Goal: Check status: Check status

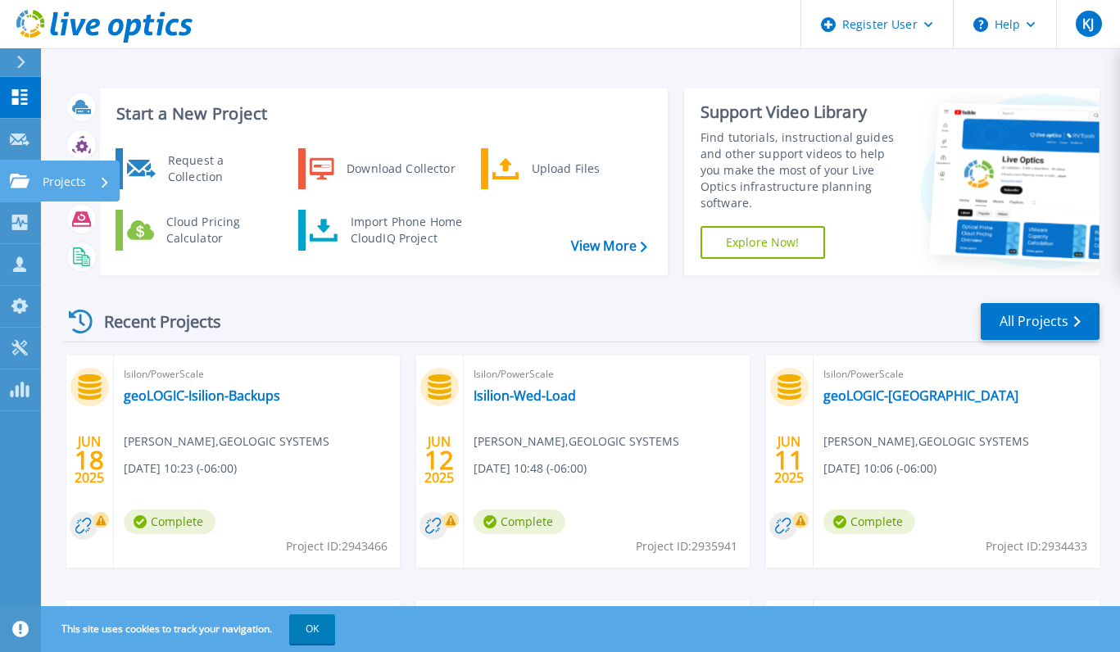
click at [18, 181] on icon at bounding box center [20, 181] width 20 height 14
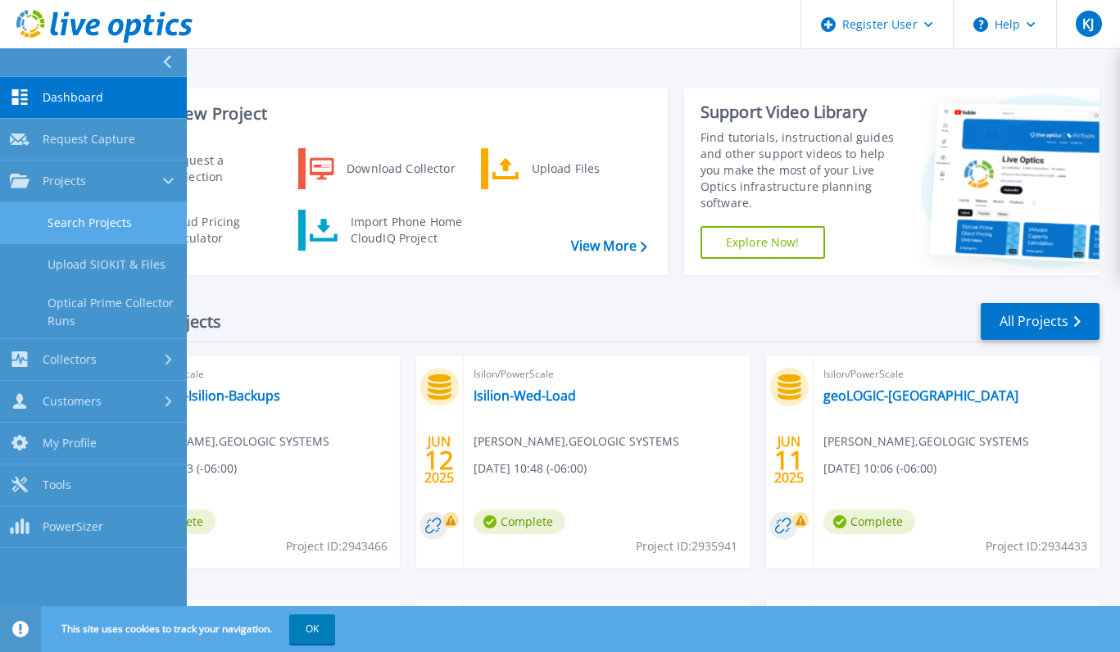
click at [98, 216] on link "Search Projects" at bounding box center [93, 223] width 187 height 42
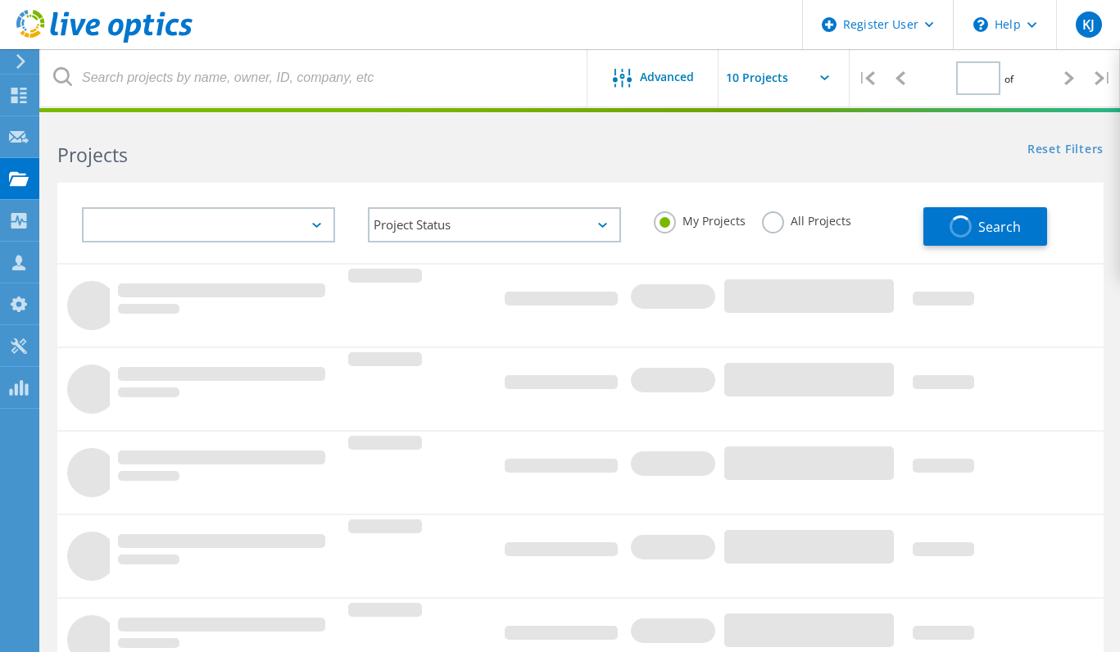
type input "1"
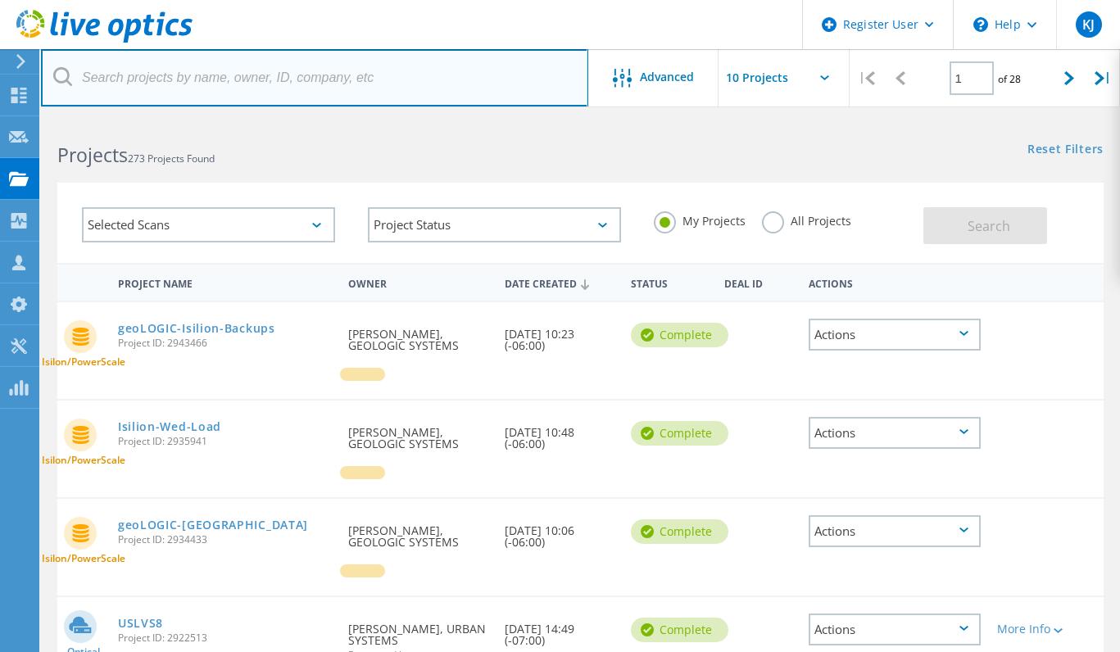
click at [201, 103] on input "text" at bounding box center [315, 77] width 548 height 57
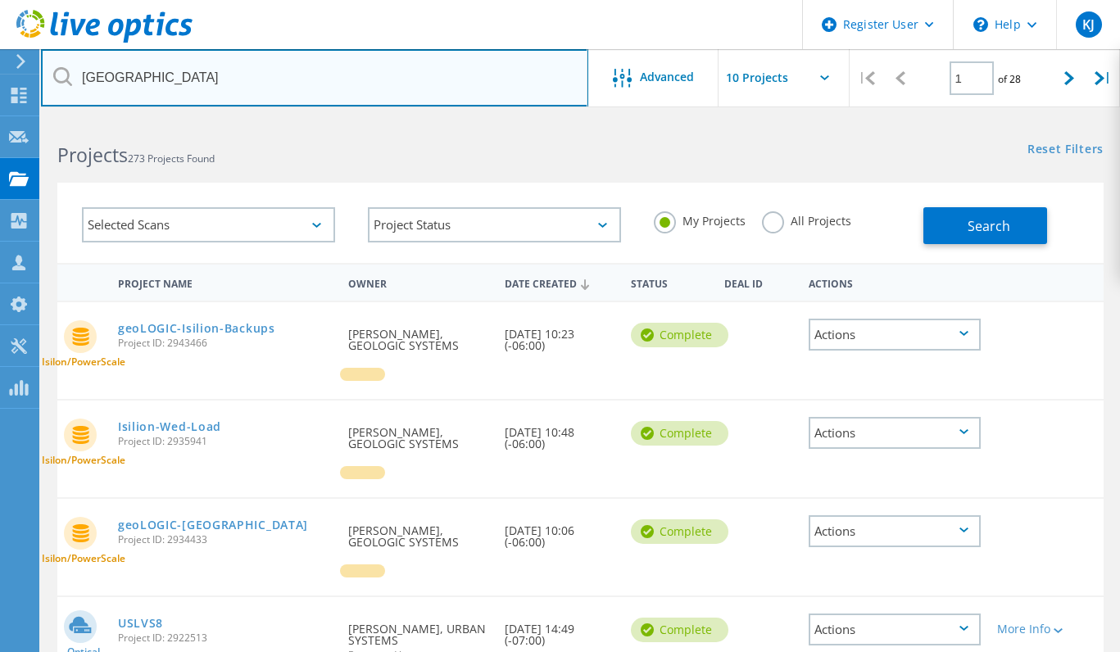
type input "Calgary"
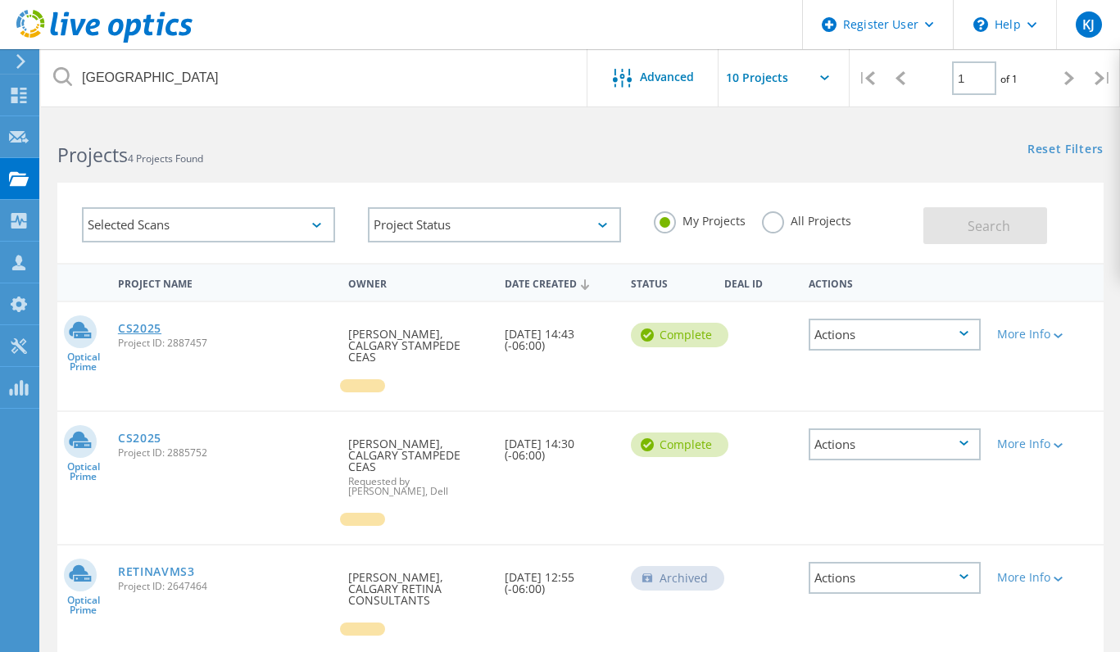
click at [157, 334] on link "CS2025" at bounding box center [139, 328] width 43 height 11
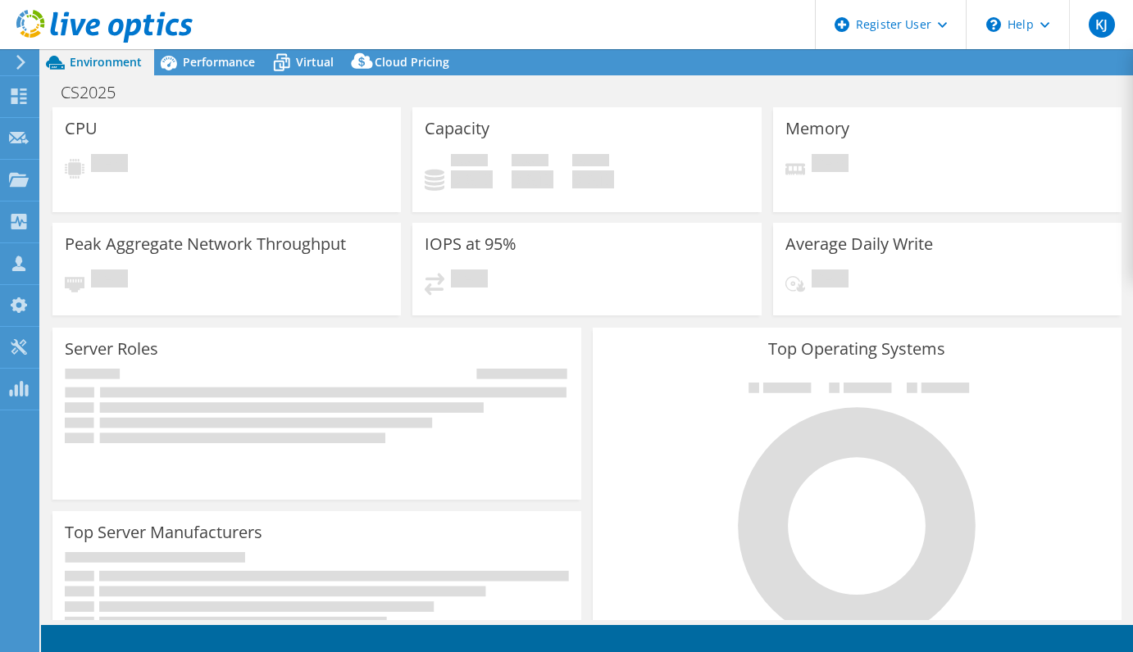
select select "USD"
select select "[GEOGRAPHIC_DATA]"
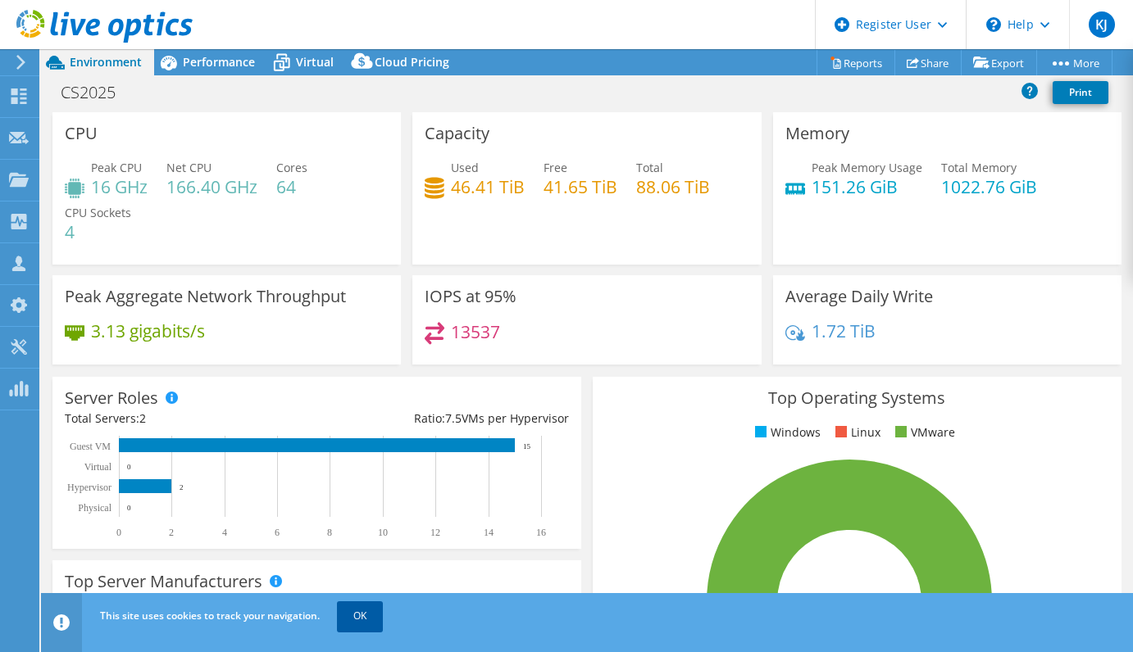
click at [376, 620] on link "OK" at bounding box center [360, 617] width 46 height 30
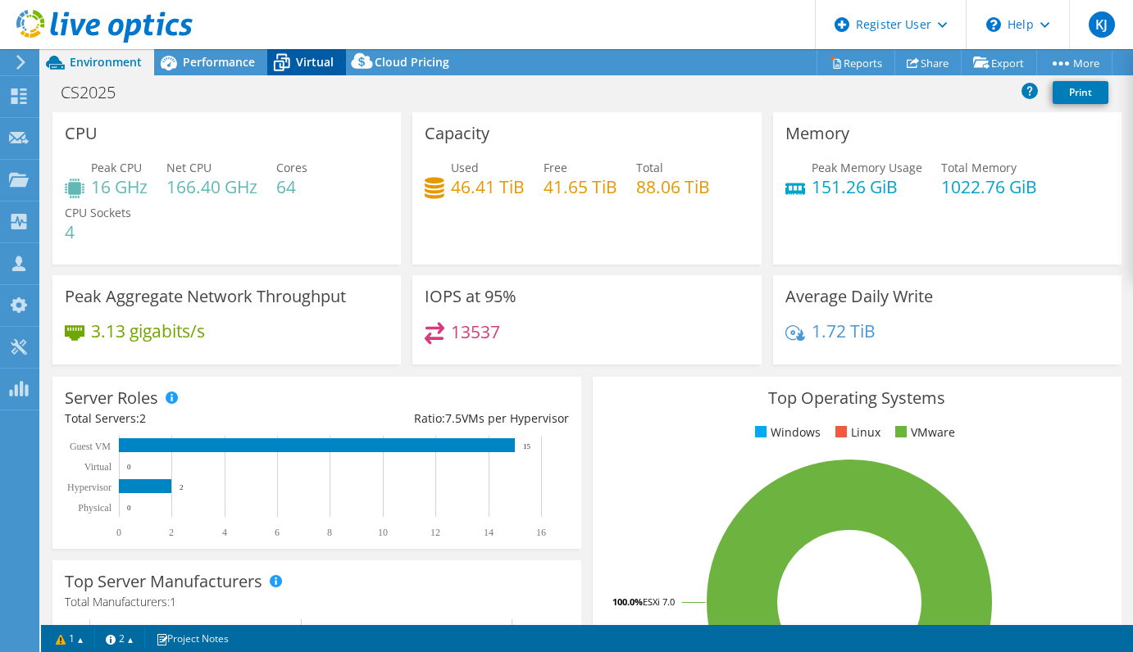
click at [288, 70] on icon at bounding box center [281, 62] width 29 height 29
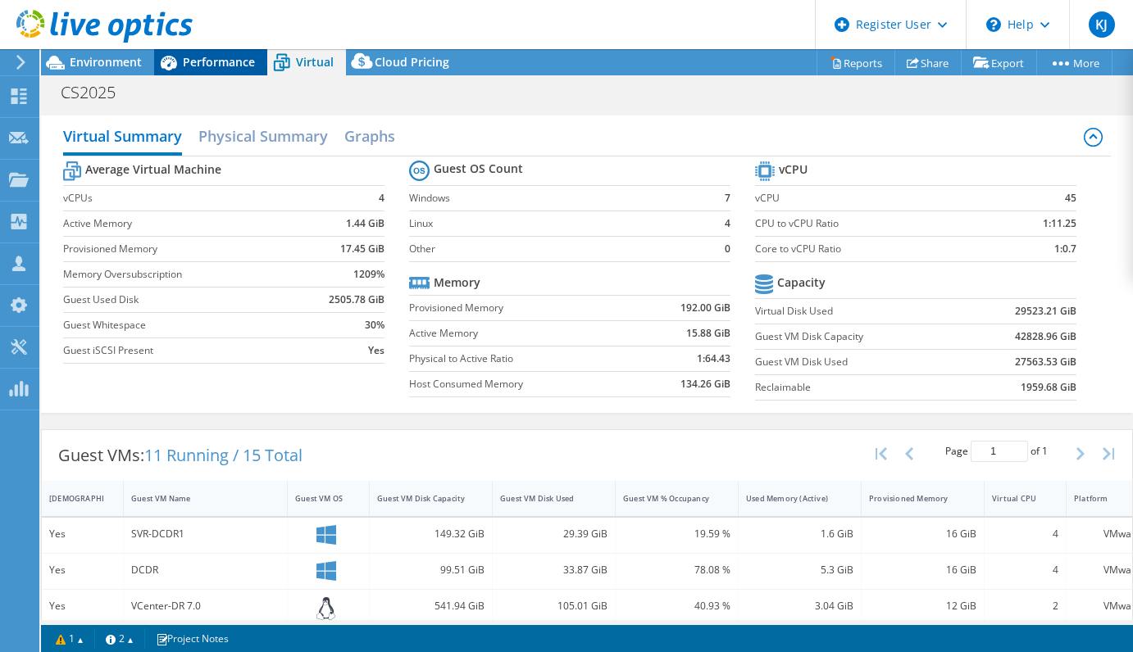
click at [207, 61] on span "Performance" at bounding box center [219, 62] width 72 height 16
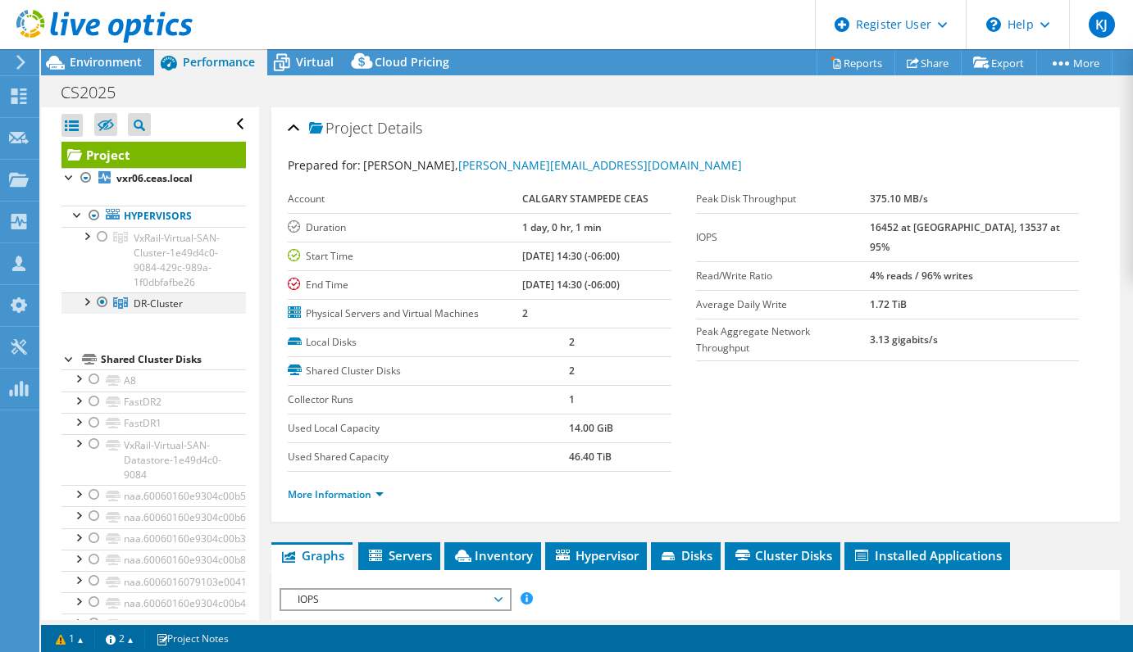
click at [103, 312] on div at bounding box center [102, 303] width 16 height 20
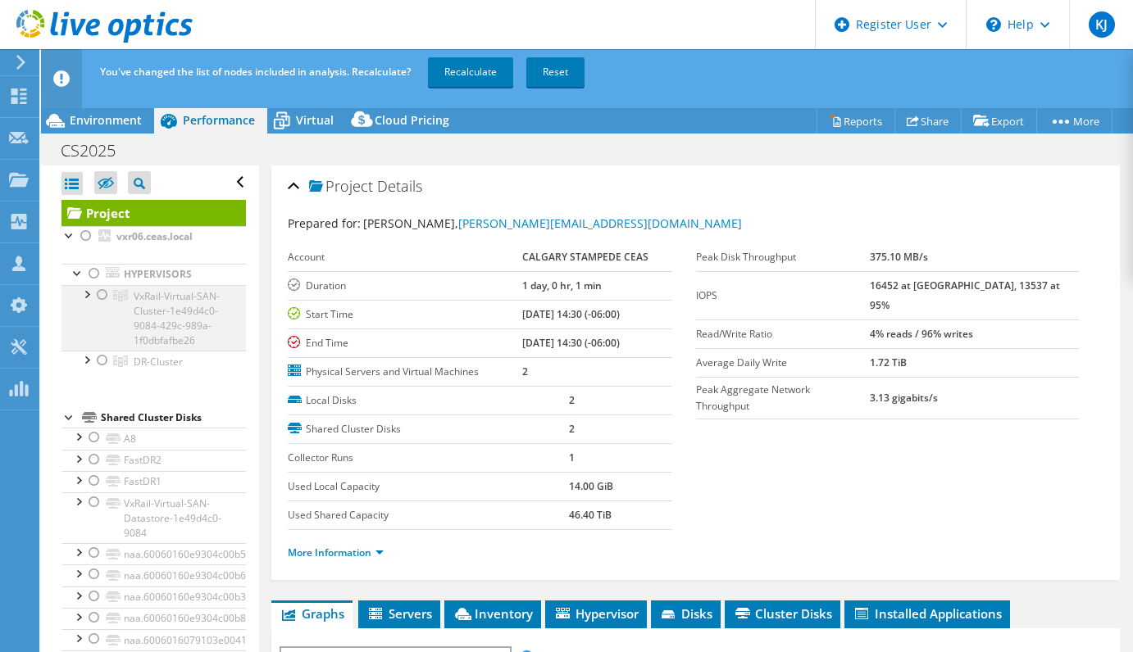
click at [99, 294] on div at bounding box center [102, 295] width 16 height 20
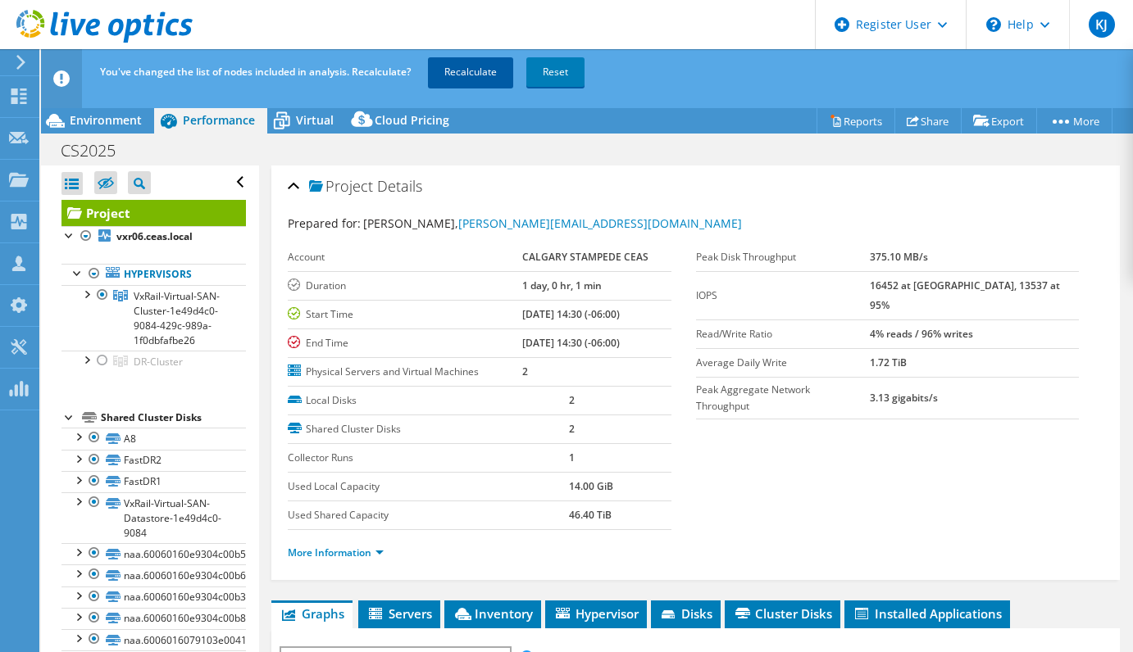
click at [479, 81] on link "Recalculate" at bounding box center [470, 72] width 85 height 30
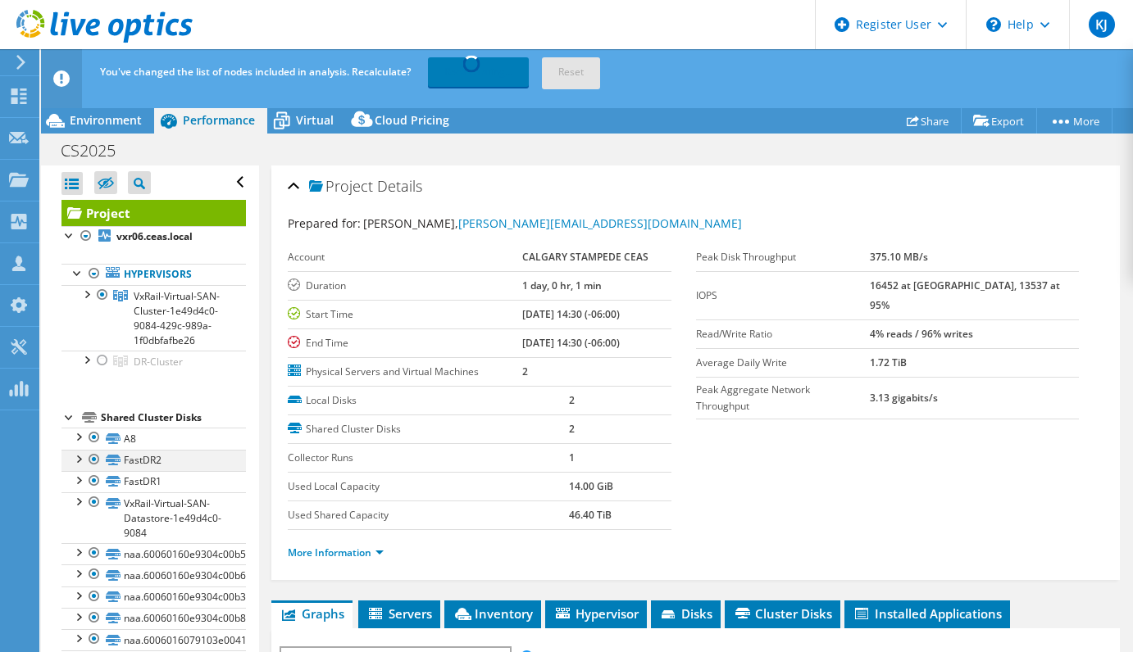
click at [94, 470] on div at bounding box center [94, 460] width 16 height 20
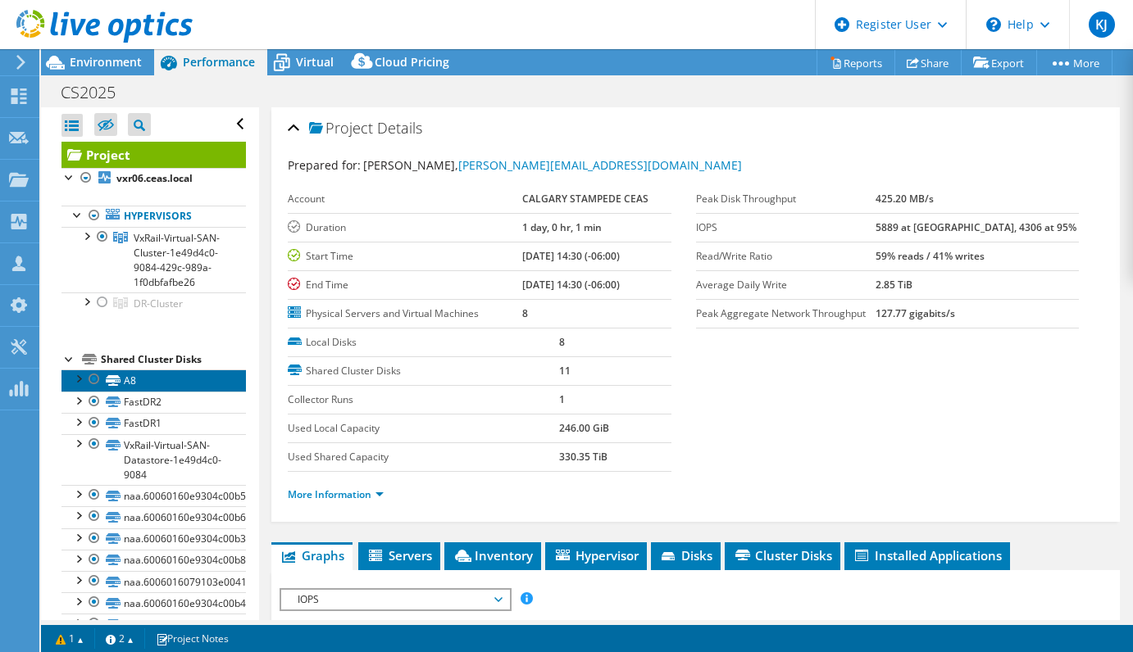
click at [126, 391] on link "A8" at bounding box center [153, 380] width 184 height 21
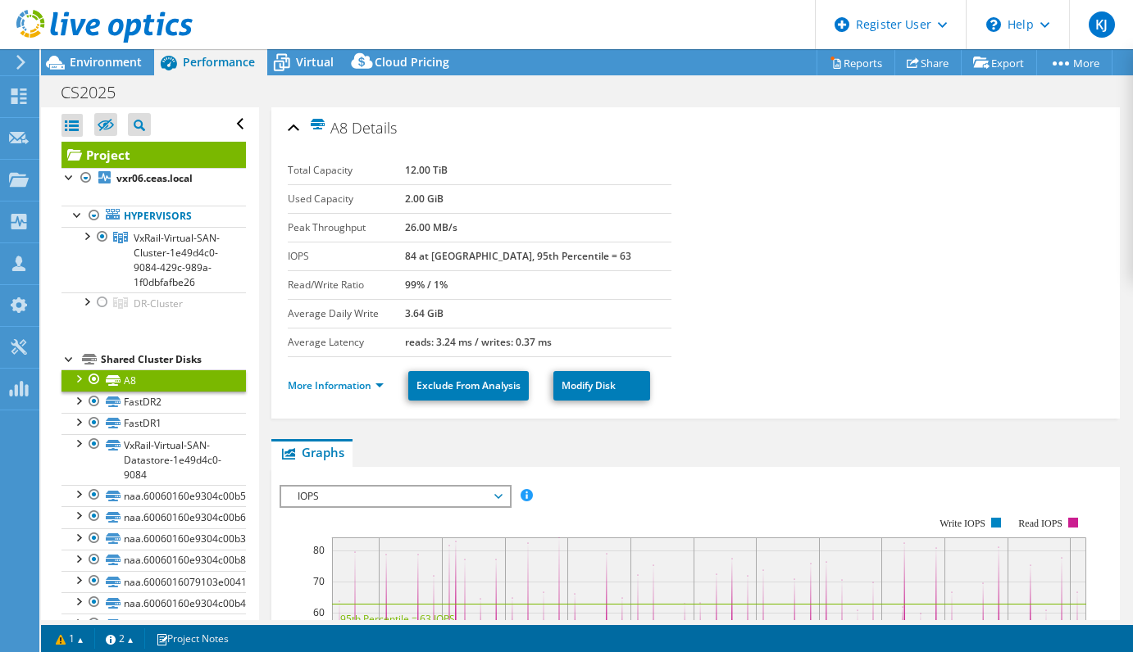
click at [89, 389] on div at bounding box center [94, 380] width 16 height 20
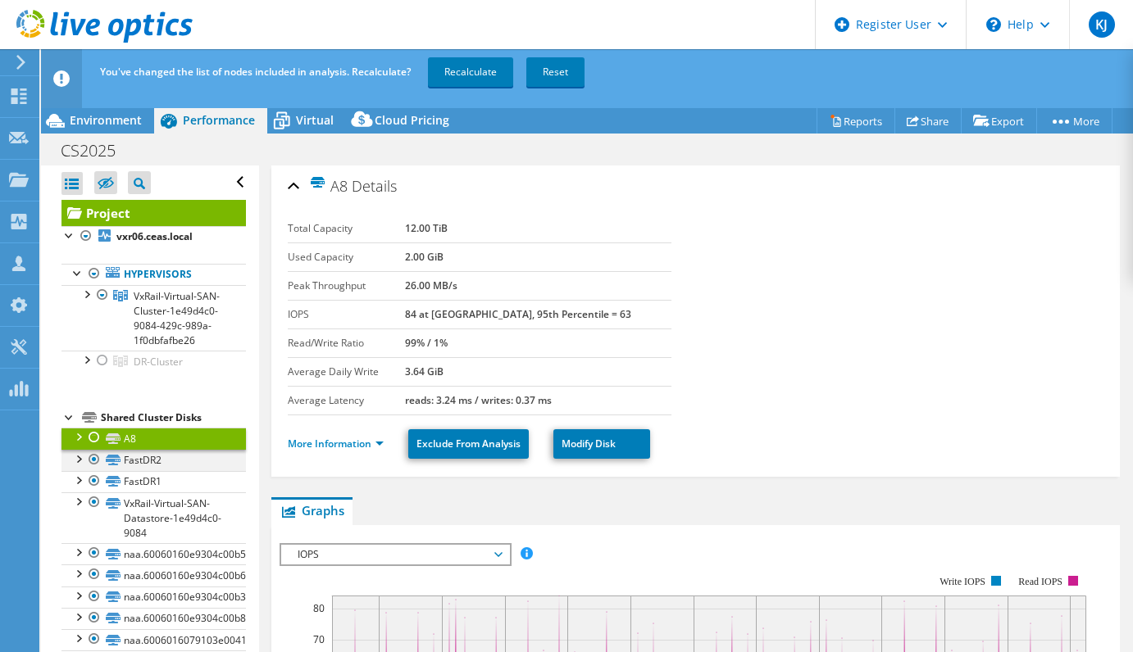
click at [91, 470] on div at bounding box center [94, 460] width 16 height 20
click at [94, 491] on div at bounding box center [94, 481] width 16 height 20
click at [470, 68] on link "Recalculate" at bounding box center [470, 72] width 85 height 30
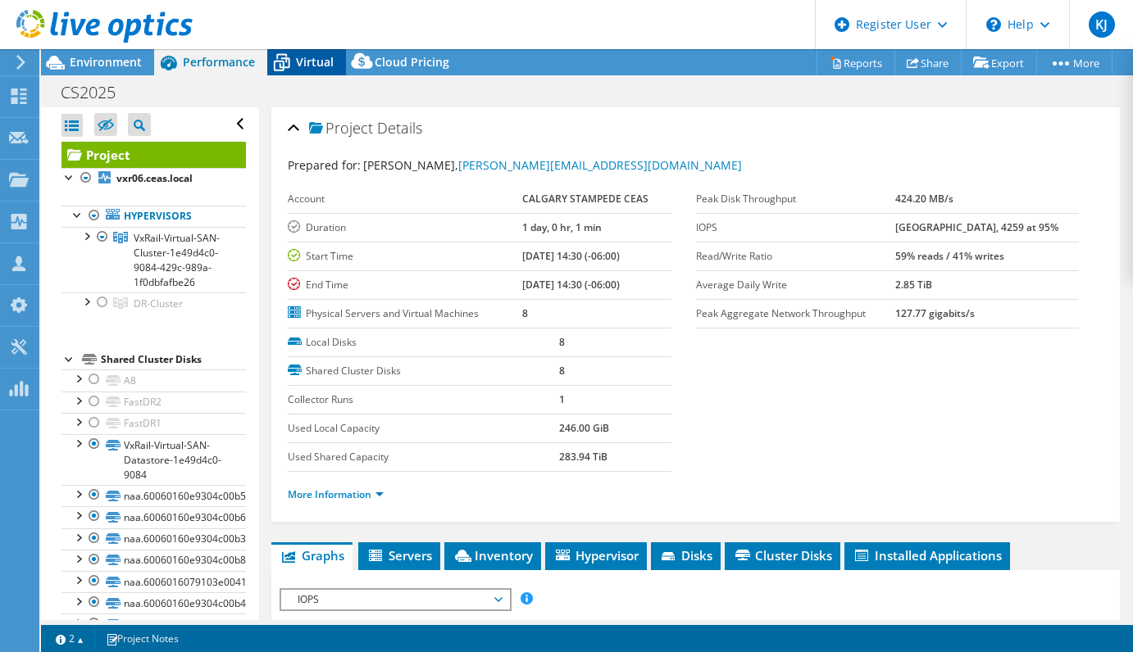
click at [313, 58] on span "Virtual" at bounding box center [315, 62] width 38 height 16
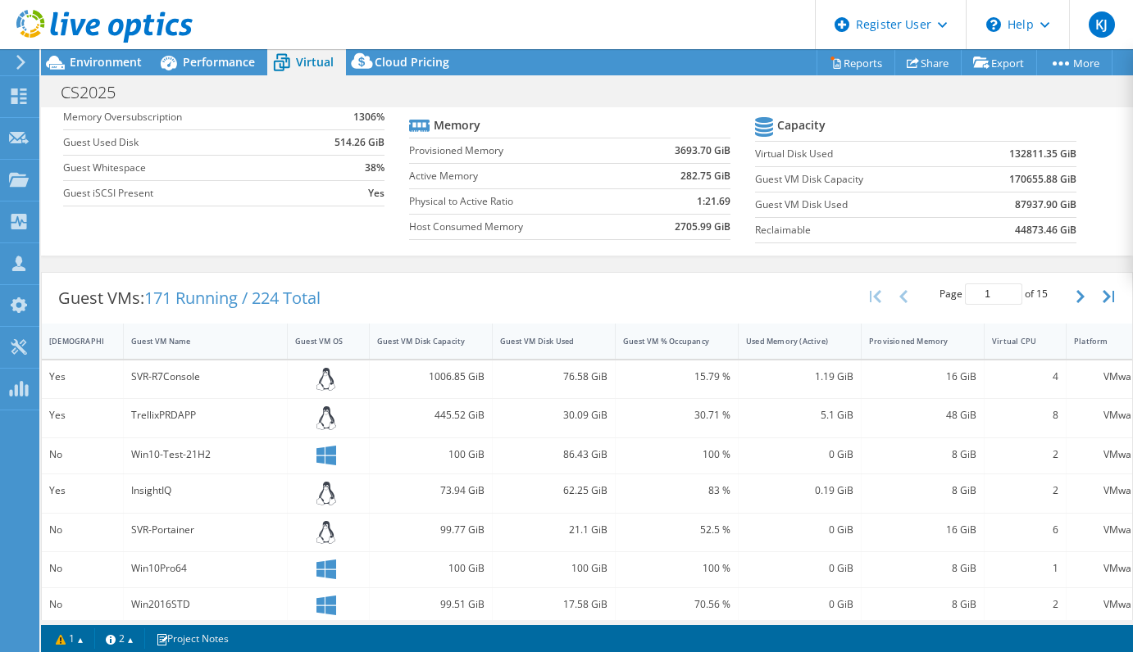
scroll to position [164, 0]
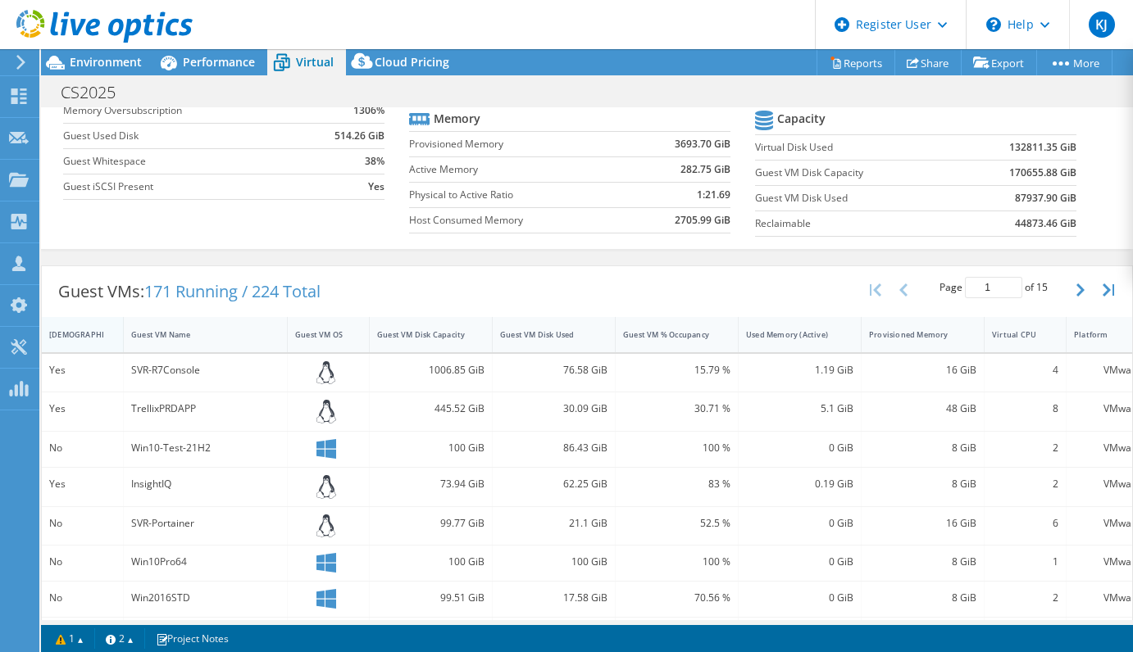
click at [95, 351] on div "[DEMOGRAPHIC_DATA]" at bounding box center [83, 334] width 82 height 35
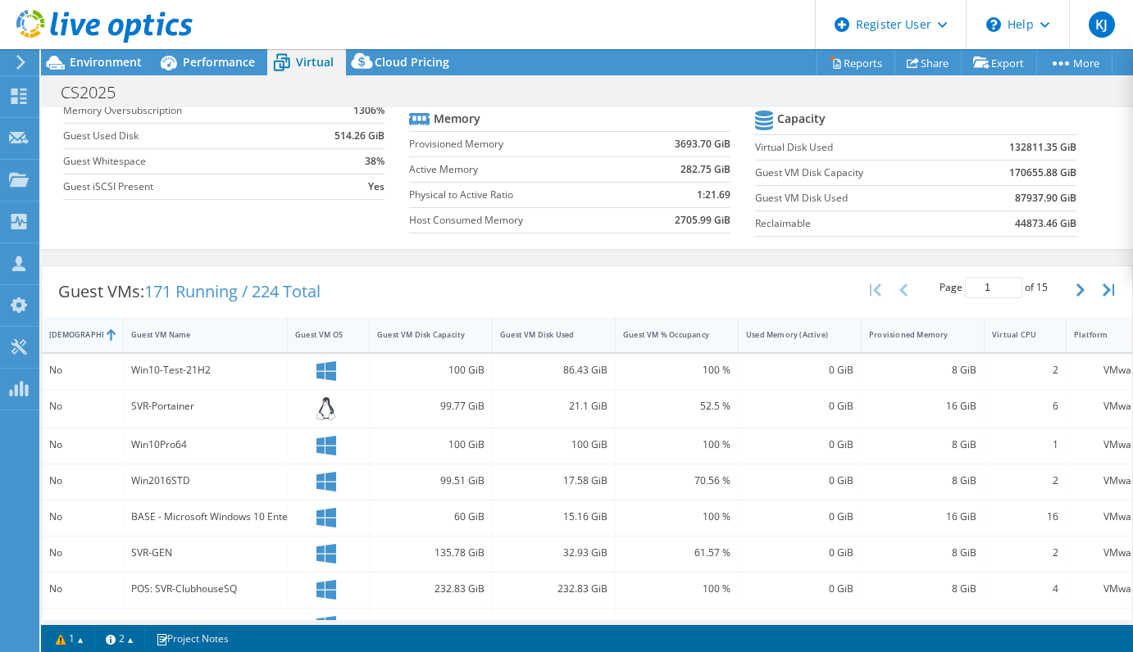
click at [95, 351] on div "[DEMOGRAPHIC_DATA]" at bounding box center [83, 334] width 82 height 35
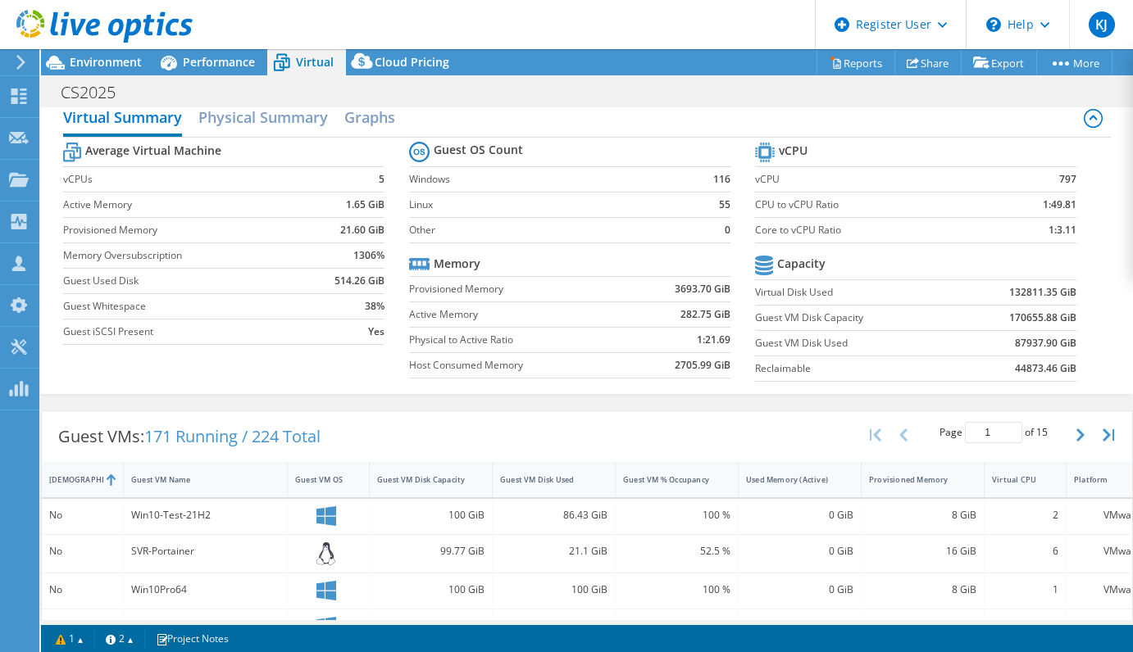
scroll to position [0, 0]
